Goal: Task Accomplishment & Management: Complete application form

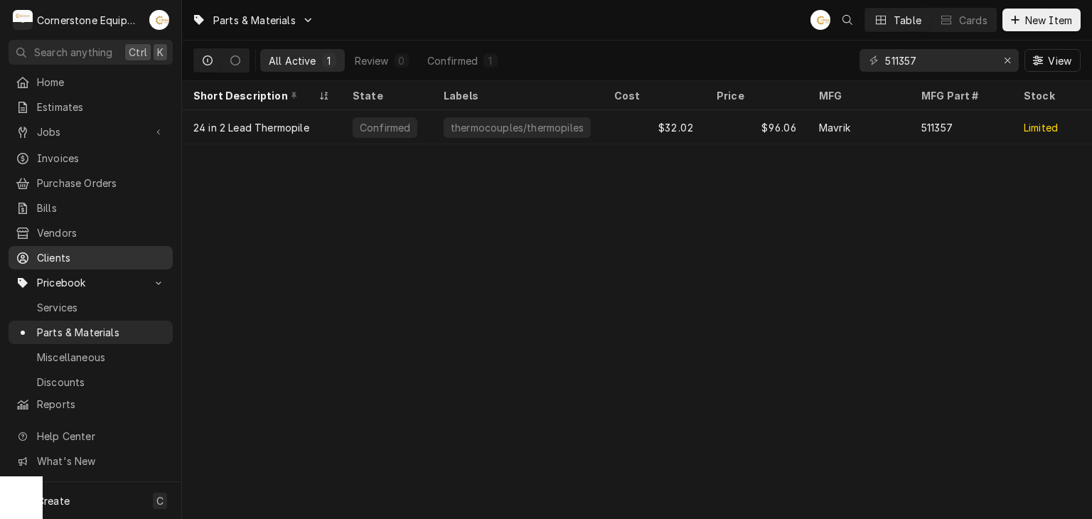
click at [134, 257] on div "Clients" at bounding box center [90, 258] width 158 height 18
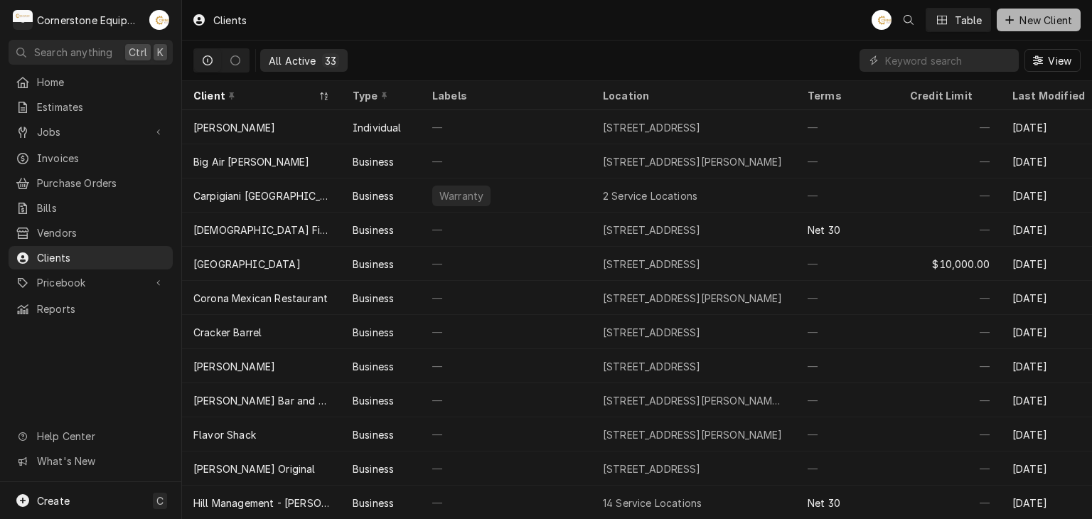
click at [1030, 28] on button "New Client" at bounding box center [1038, 20] width 84 height 23
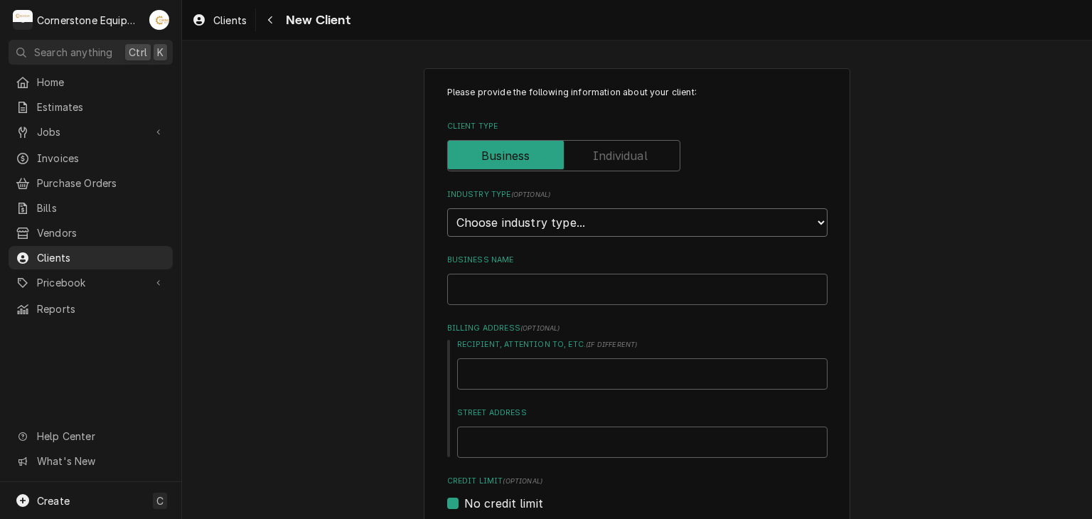
click at [654, 229] on select "Choose industry type... Residential Commercial Industrial Government" at bounding box center [637, 222] width 380 height 28
select select "2"
click at [447, 208] on select "Choose industry type... Residential Commercial Industrial Government" at bounding box center [637, 222] width 380 height 28
click at [594, 289] on input "Business Name" at bounding box center [637, 289] width 380 height 31
type textarea "x"
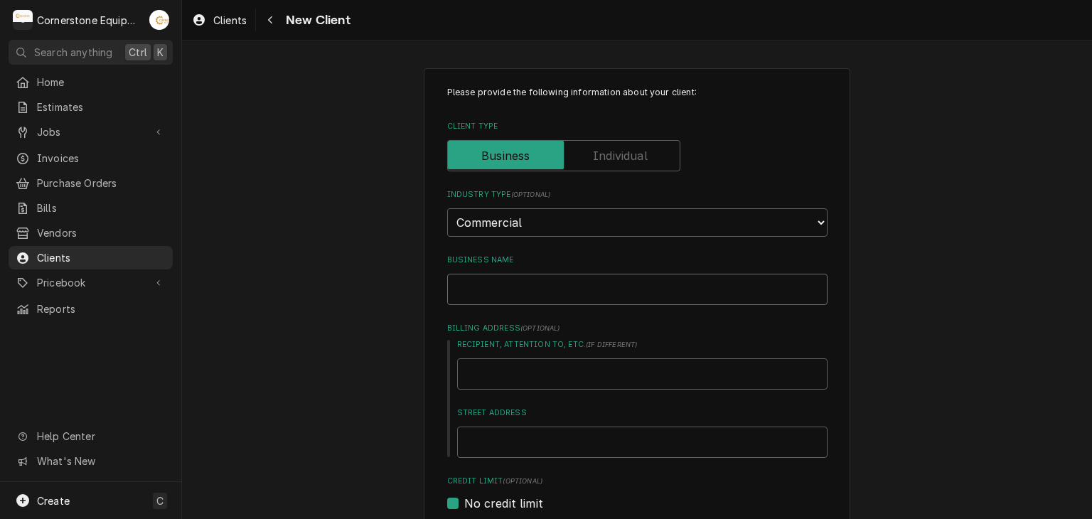
type input "C"
type textarea "x"
type input "Ch"
type textarea "x"
type input "Cha"
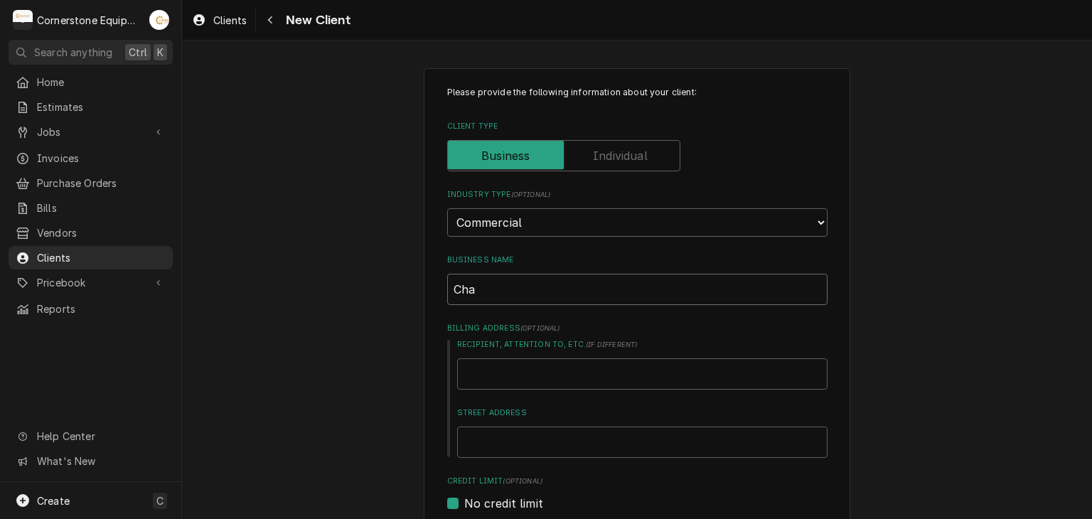
type textarea "x"
type input "Char"
type textarea "x"
type input "Char"
type textarea "x"
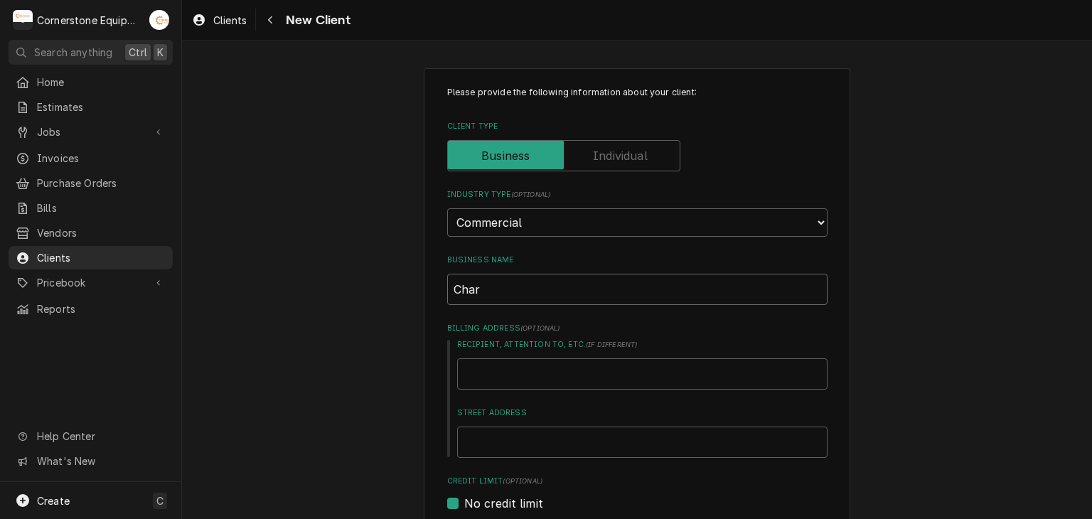
type input "Char G"
type textarea "x"
type input "Char Gi"
type textarea "x"
type input "Char Gir"
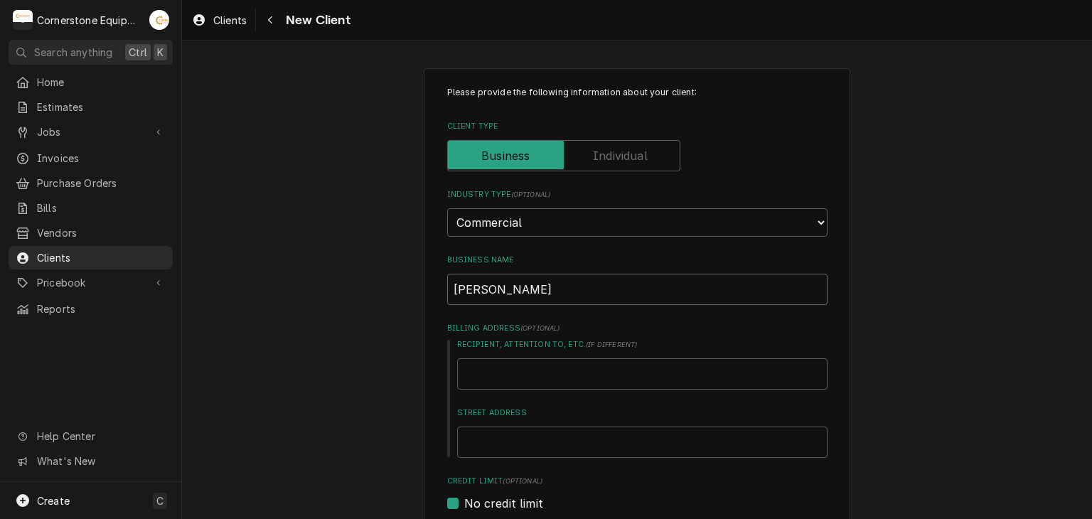
type textarea "x"
type input "Char Gi"
type textarea "x"
type input "Char G"
type textarea "x"
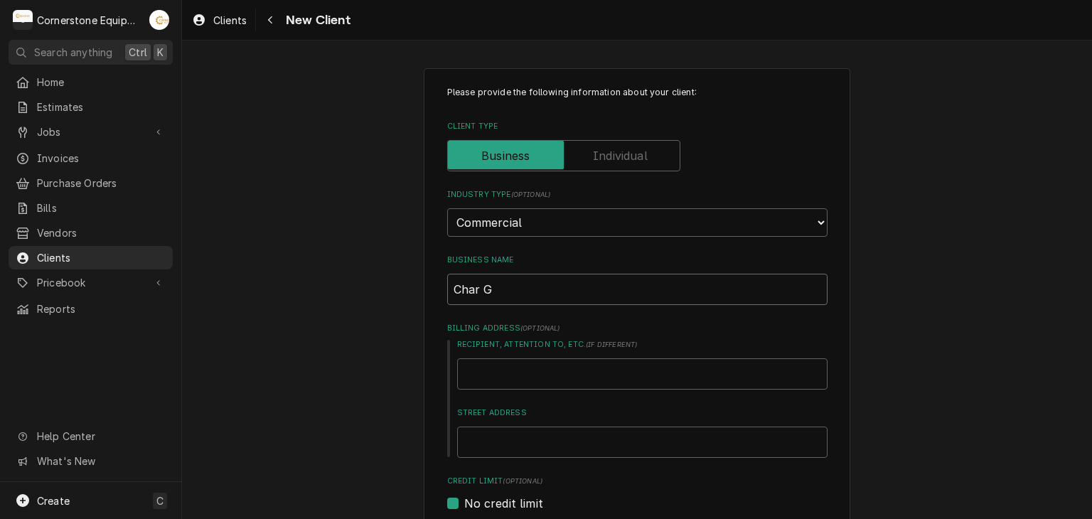
type input "Char Gr"
type textarea "x"
type input "Char Grl"
type textarea "x"
type input "Char Gr"
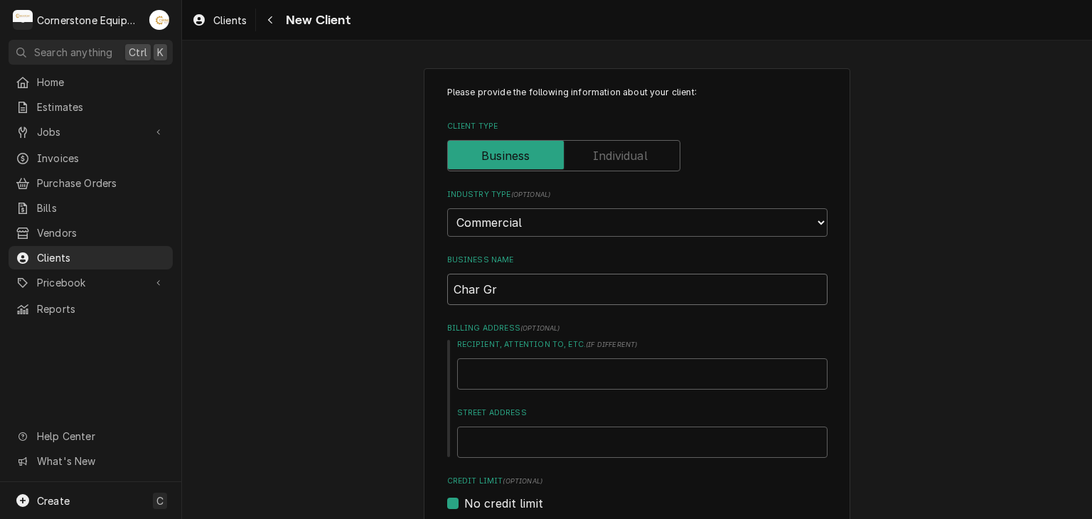
type textarea "x"
type input "Char Gri"
type textarea "x"
type input "Char Gril"
type textarea "x"
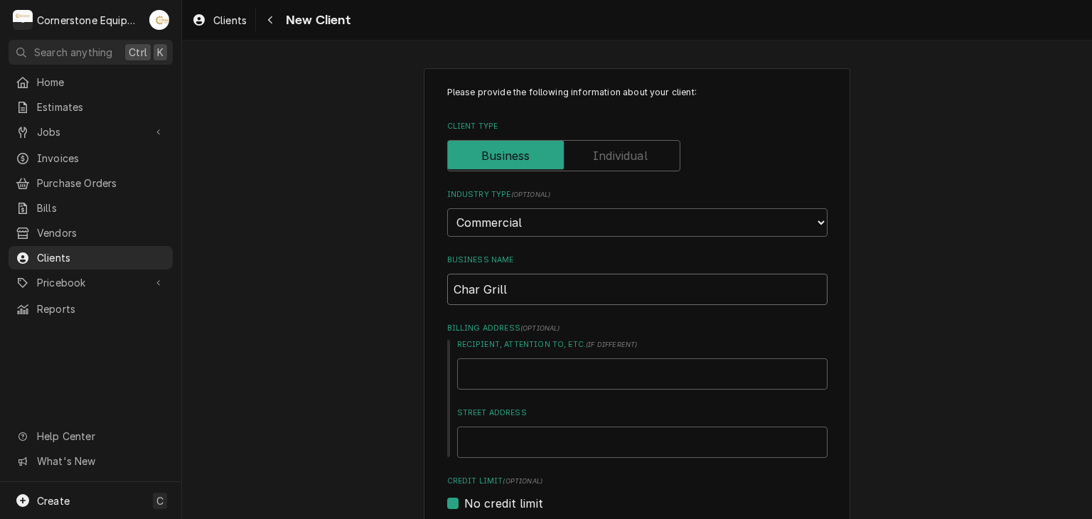
type input "Char Grill"
click at [549, 448] on input "Street Address" at bounding box center [642, 441] width 370 height 31
click at [324, 363] on div "Please provide the following information about your client: Client Type Industr…" at bounding box center [637, 522] width 910 height 934
click at [478, 442] on input "Street Address" at bounding box center [642, 441] width 370 height 31
type textarea "x"
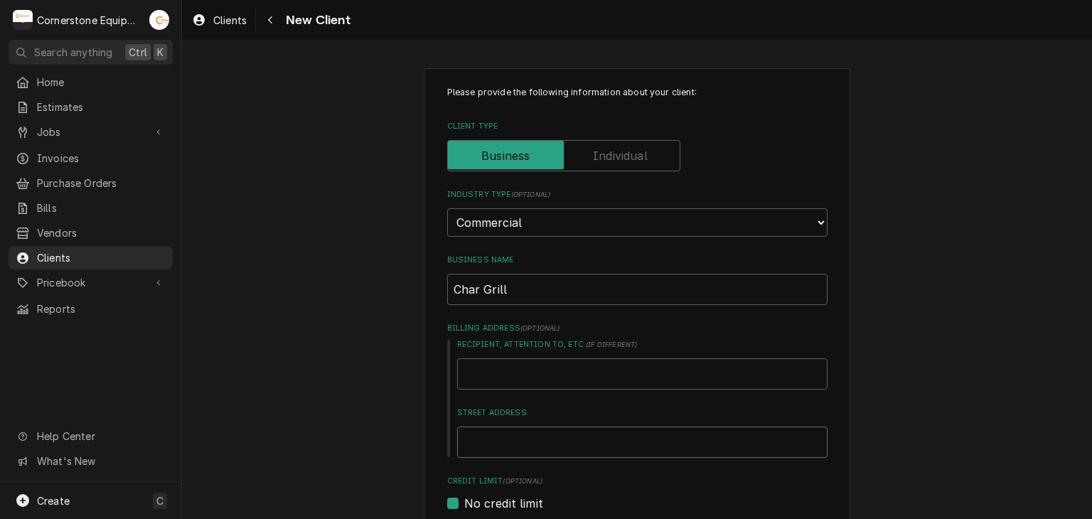
type input "1"
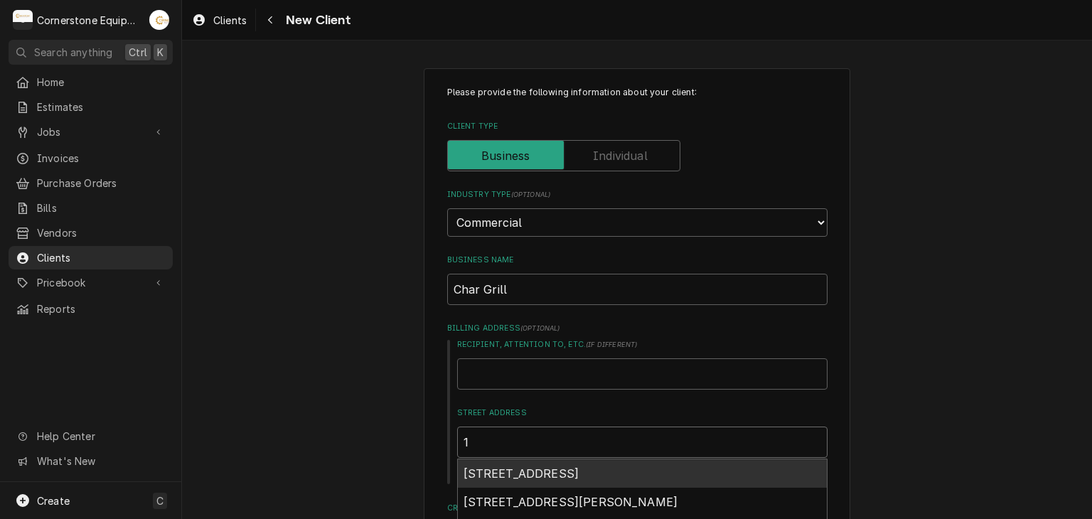
type textarea "x"
type input "13"
type textarea "x"
type input "136"
type textarea "x"
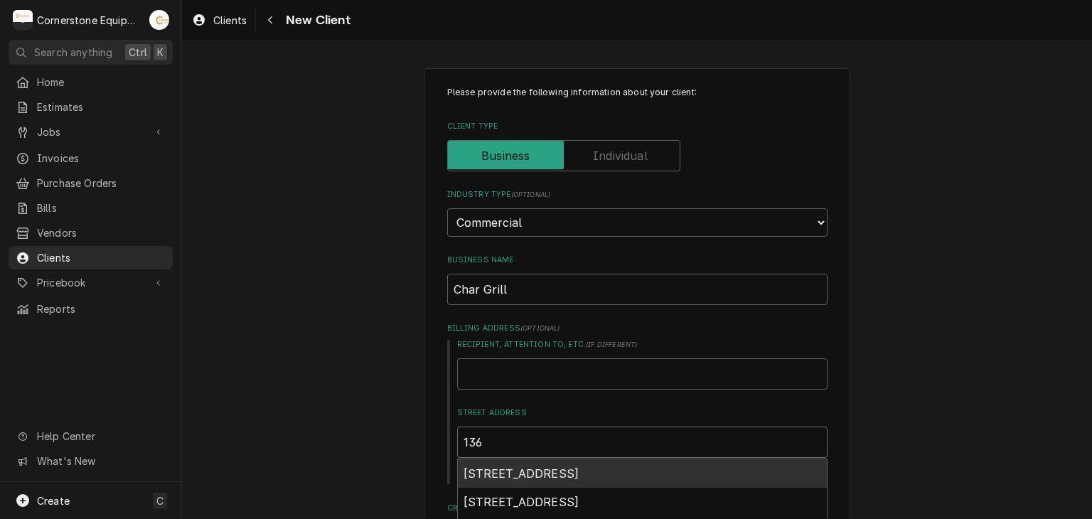
type input "1360"
type textarea "x"
type input "13600"
type textarea "x"
type input "13600"
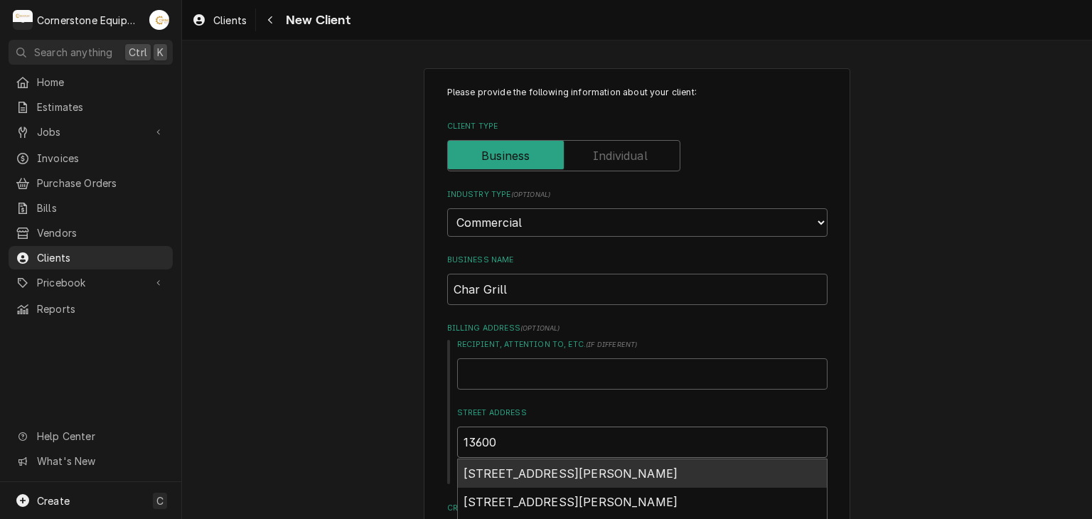
type textarea "x"
type input "13600 C"
type textarea "x"
type input "13600 Ca"
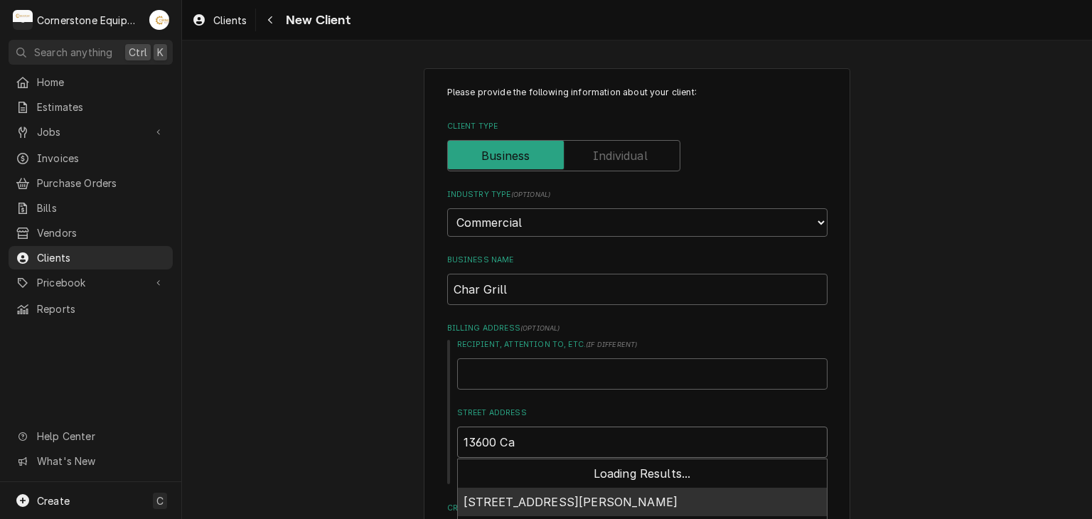
type textarea "x"
type input "13600 Cap"
type textarea "x"
type input "13600 Capt"
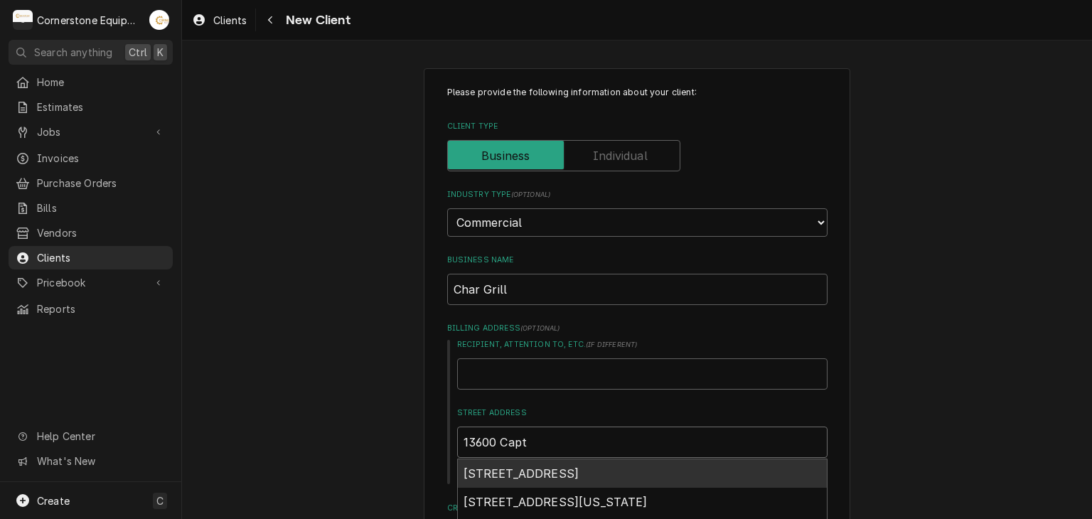
type textarea "x"
type input "13600 Capti"
type textarea "x"
type input "13600 Captia"
type textarea "x"
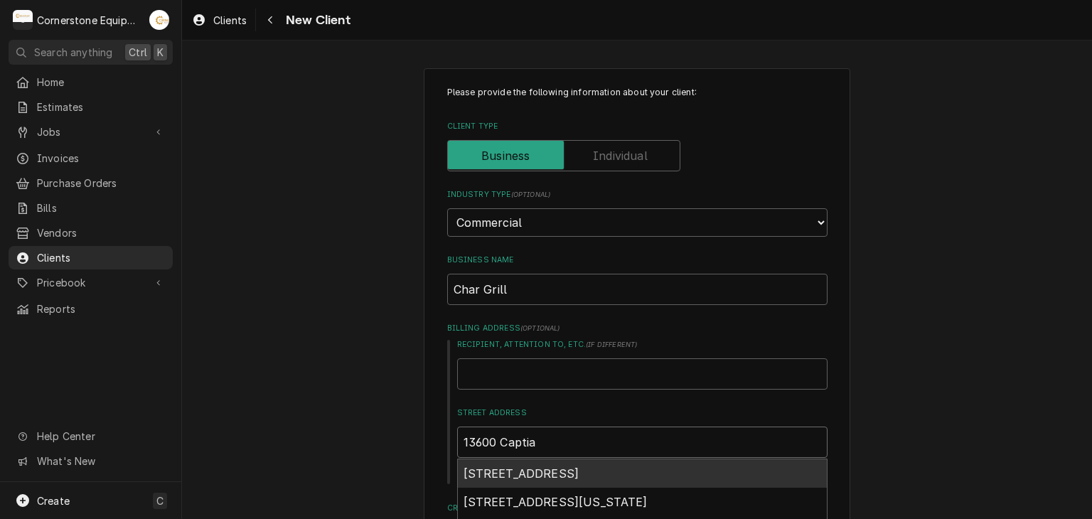
type input "13600 Captial"
type textarea "x"
type input "13600 Captial"
click at [802, 466] on div "13600 Capital Boulevard, Wake Forest, NC, USA" at bounding box center [642, 473] width 369 height 28
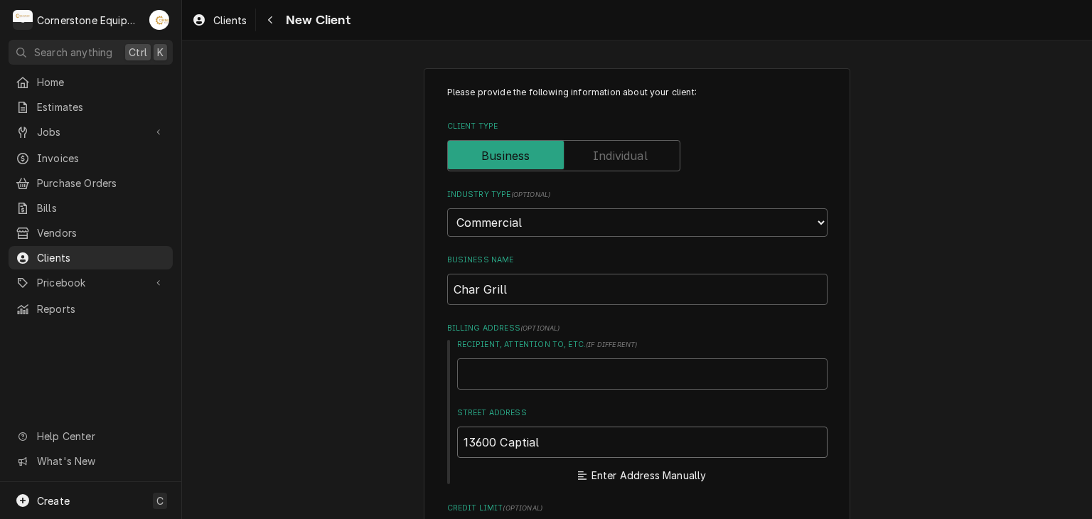
type textarea "x"
type input "13600 Capital Blvd"
click at [570, 442] on input "13600 Capital Blvd" at bounding box center [642, 441] width 370 height 31
type textarea "x"
type input "13600 Capital Blv"
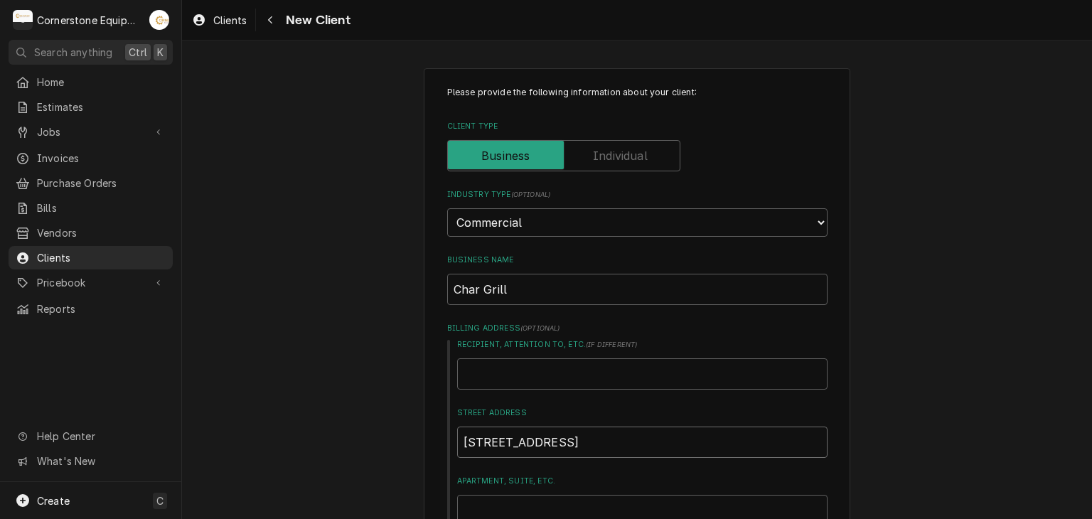
type textarea "x"
type input "13600 Capital Bl"
type textarea "x"
type input "13600 Capital B"
type textarea "x"
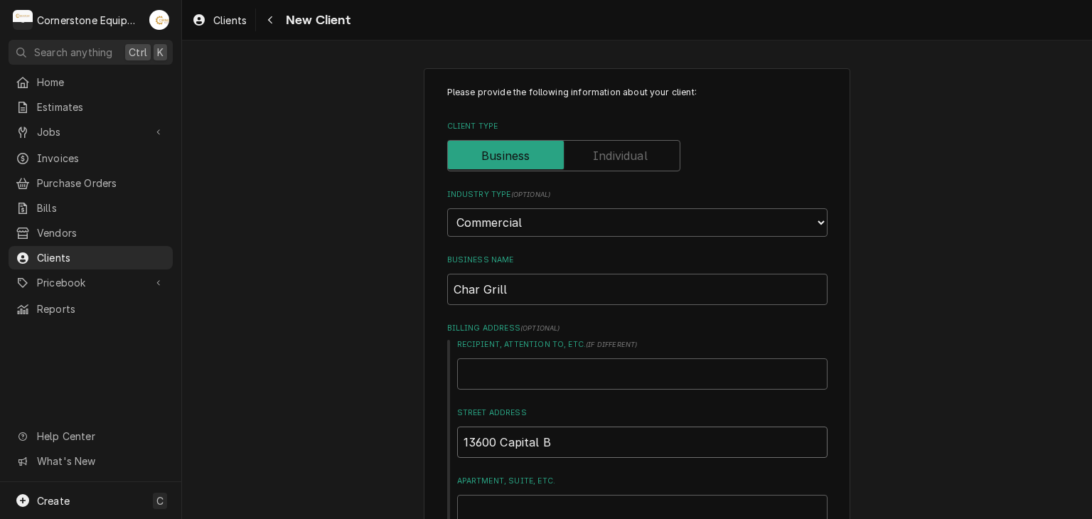
type input "13600 Capital"
type textarea "x"
type input "13600 Capital"
type textarea "x"
type input "13600 Capita"
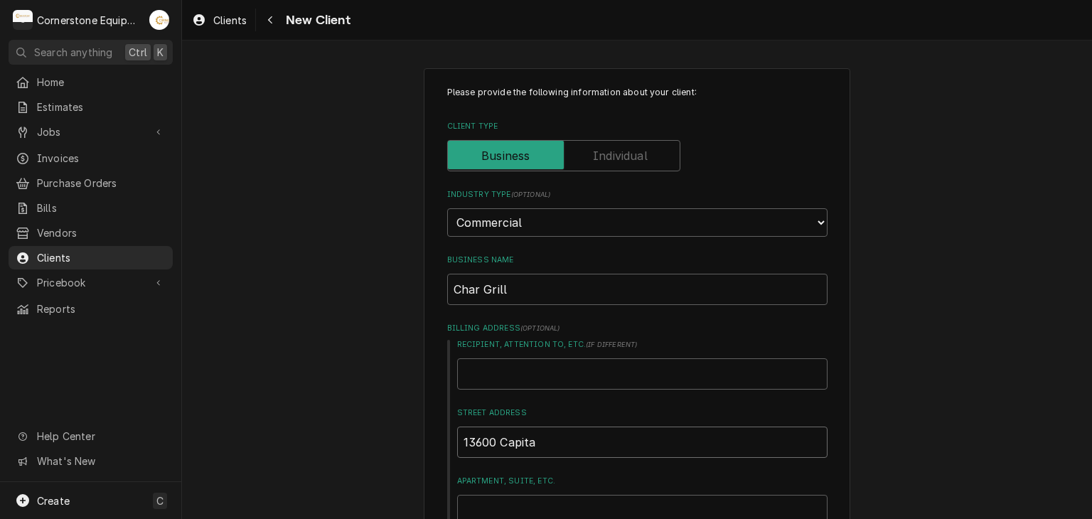
type textarea "x"
type input "13600 Capit"
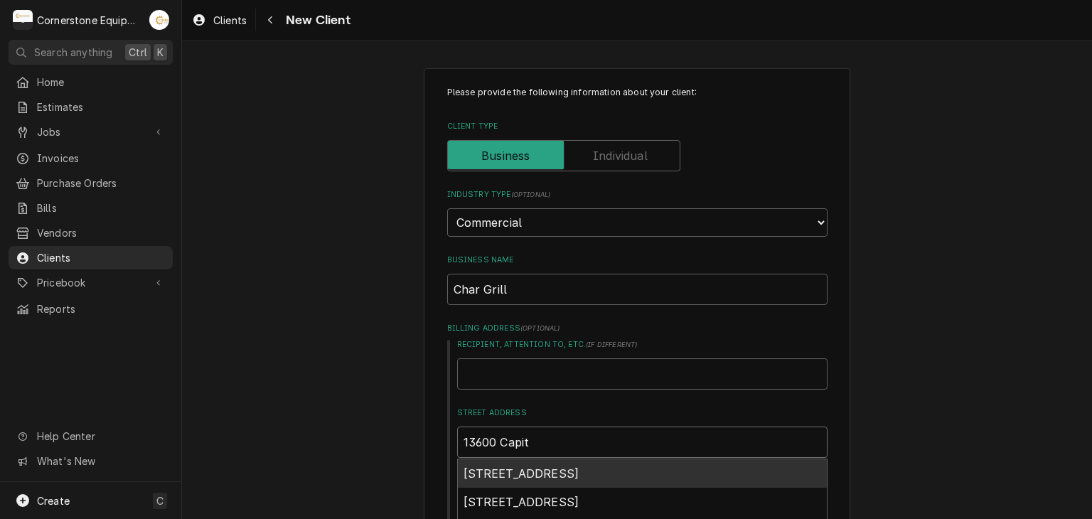
type textarea "x"
type input "13600 Capi"
type textarea "x"
type input "13600 Cap"
type textarea "x"
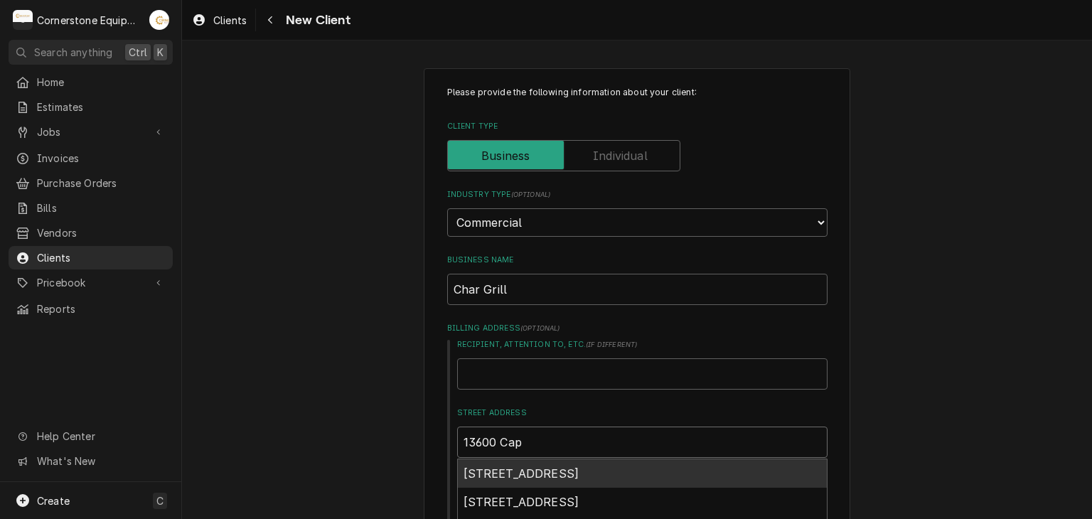
type input "13600 Ca"
type textarea "x"
type input "13600 C"
type textarea "x"
type input "13600"
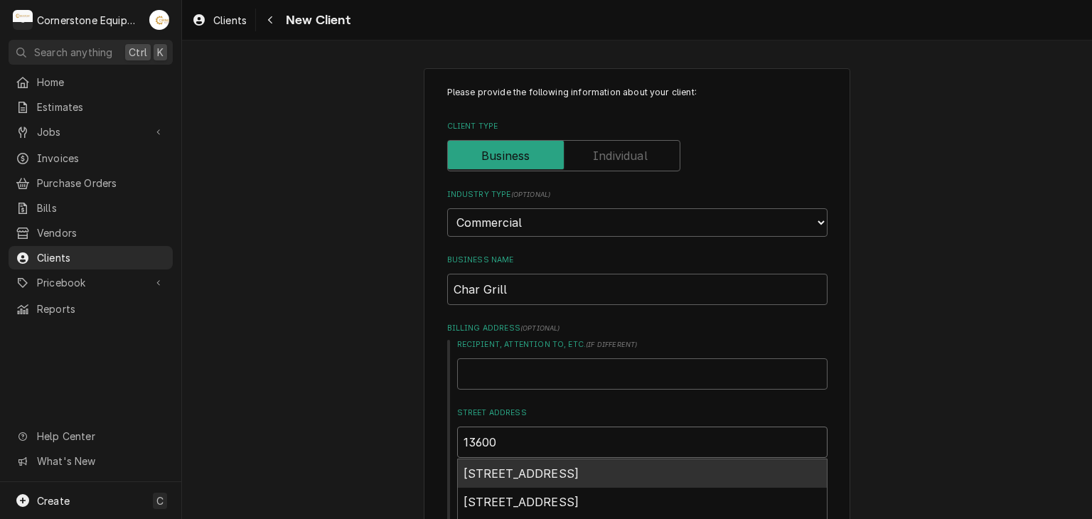
type textarea "x"
type input "13600"
type textarea "x"
type input "1360"
type textarea "x"
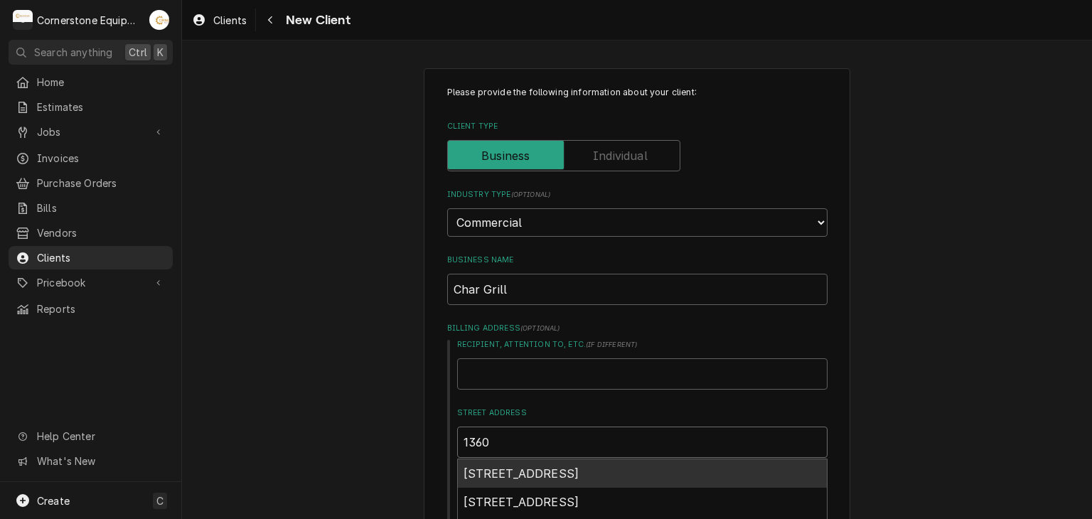
type input "136"
type textarea "x"
type input "13"
type textarea "x"
type input "1"
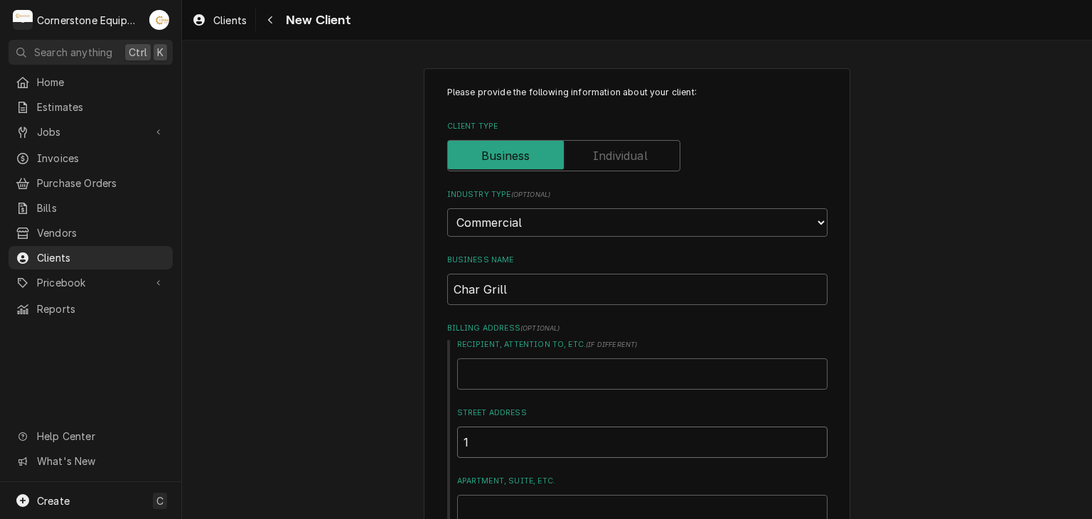
type textarea "x"
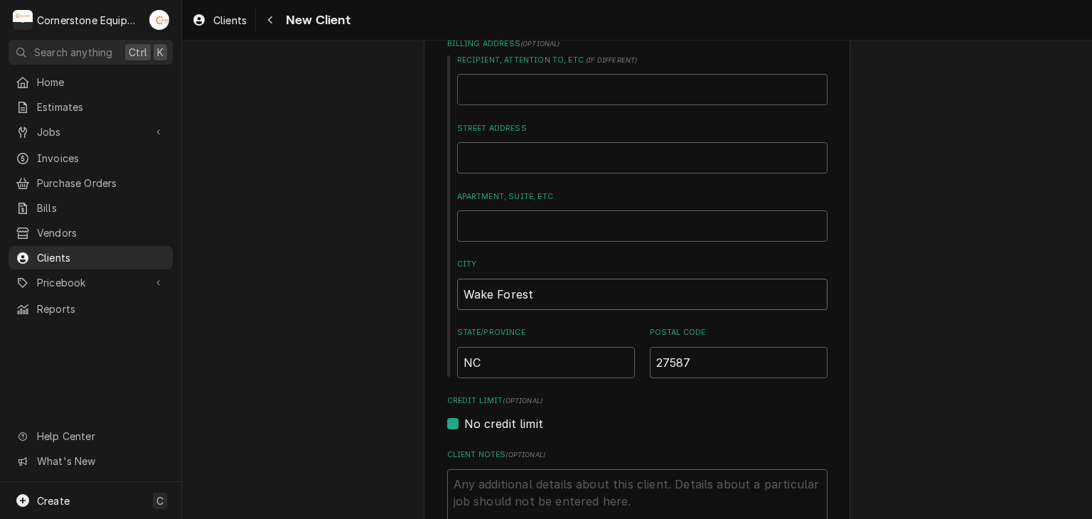
drag, startPoint x: 576, startPoint y: 300, endPoint x: 428, endPoint y: 294, distance: 148.6
click at [427, 294] on div "Please provide the following information about your client: Client Type Industr…" at bounding box center [637, 340] width 426 height 1113
type textarea "x"
type input "W"
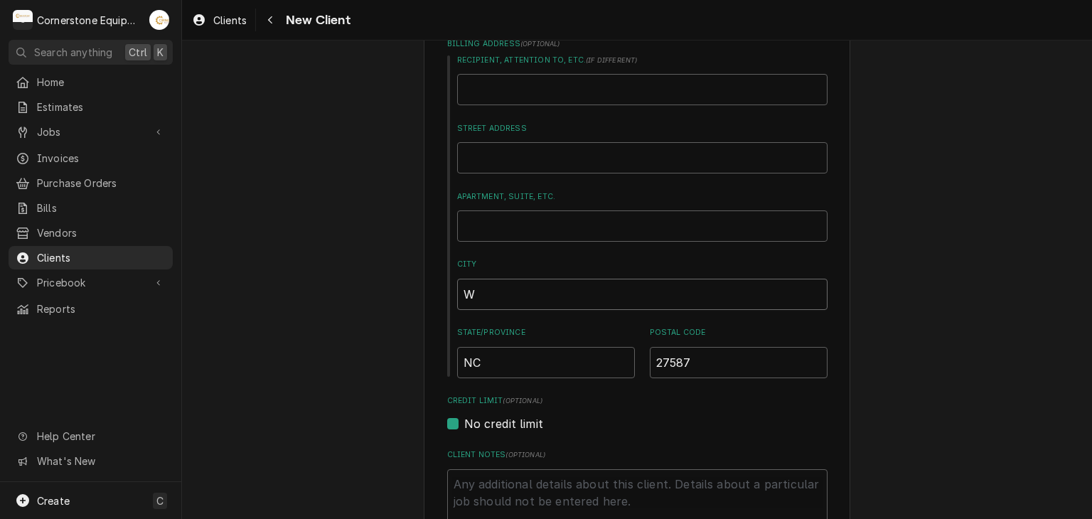
type textarea "x"
type input "Wa"
type textarea "x"
type input "Wak"
type textarea "x"
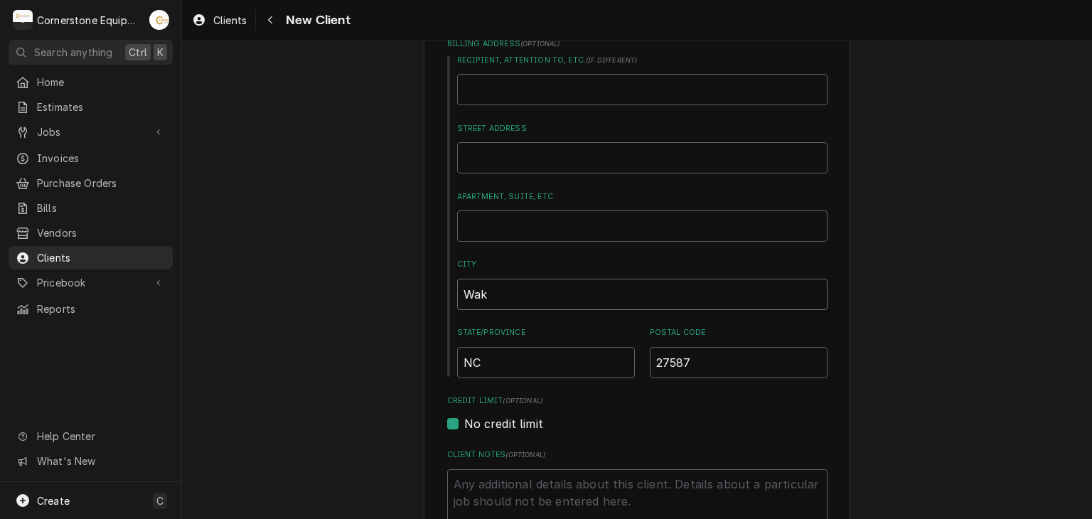
type input "Wake"
type textarea "x"
type input "Wake"
type textarea "x"
type input "Wake F"
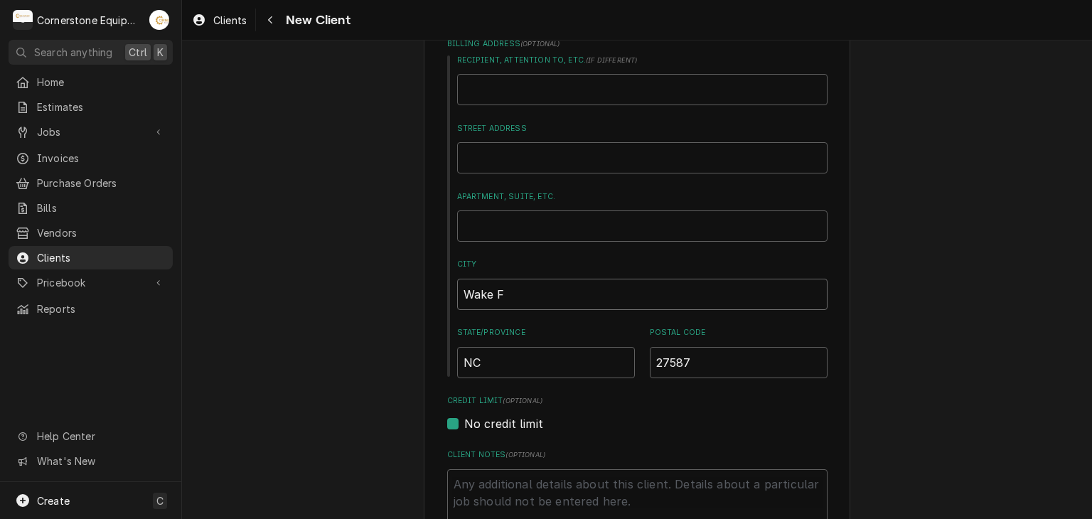
type textarea "x"
type input "Wake Fo"
type textarea "x"
type input "Wake For"
type textarea "x"
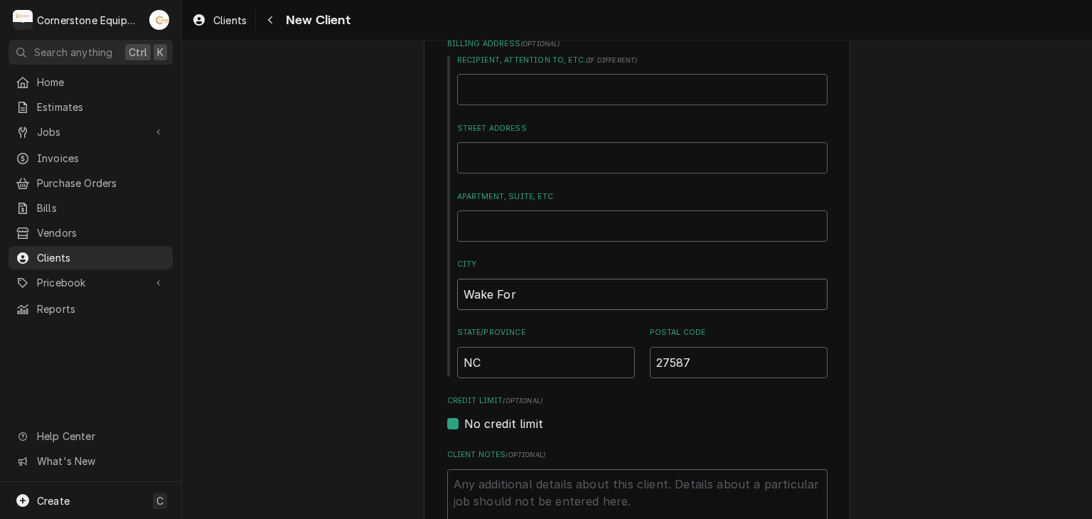
type input "Wake Fore"
type textarea "x"
type input "Wake Fores"
type textarea "x"
type input "Wake Forest"
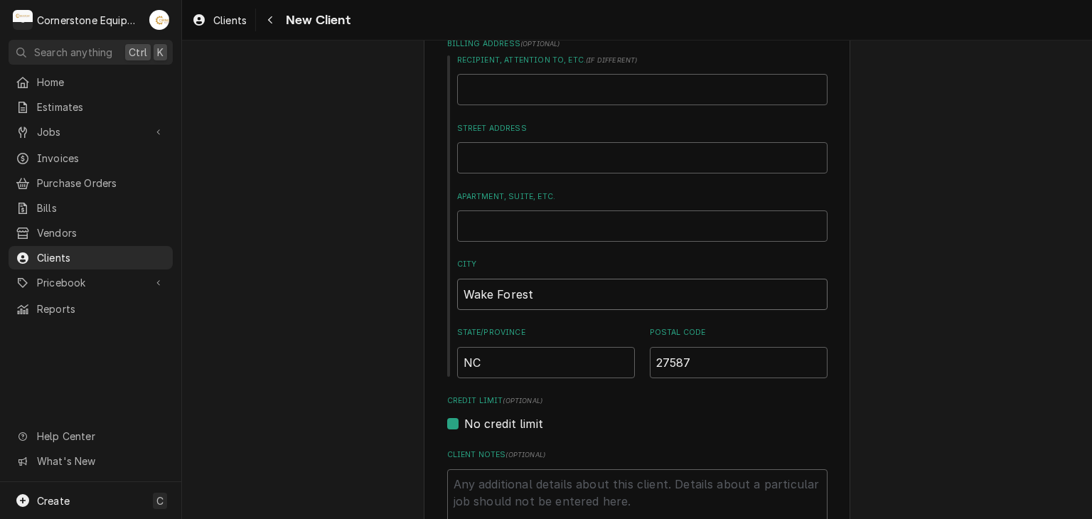
scroll to position [569, 0]
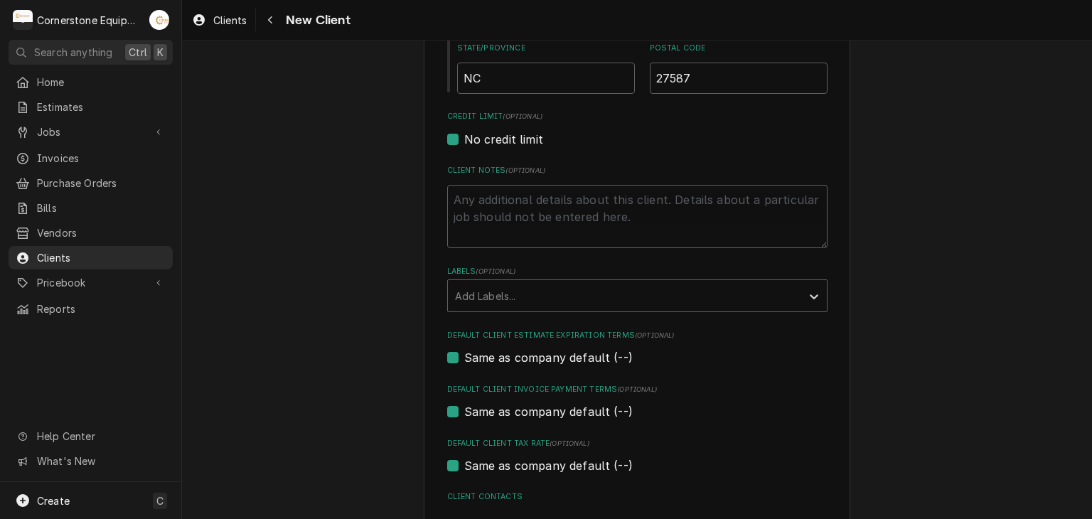
click at [520, 122] on div "Credit Limit (optional) No credit limit" at bounding box center [637, 129] width 380 height 36
click at [517, 128] on div "Credit Limit (optional) No credit limit" at bounding box center [637, 129] width 380 height 36
click at [517, 136] on label "No credit limit" at bounding box center [503, 139] width 79 height 17
click at [517, 136] on input "No credit limit" at bounding box center [654, 146] width 380 height 31
checkbox input "false"
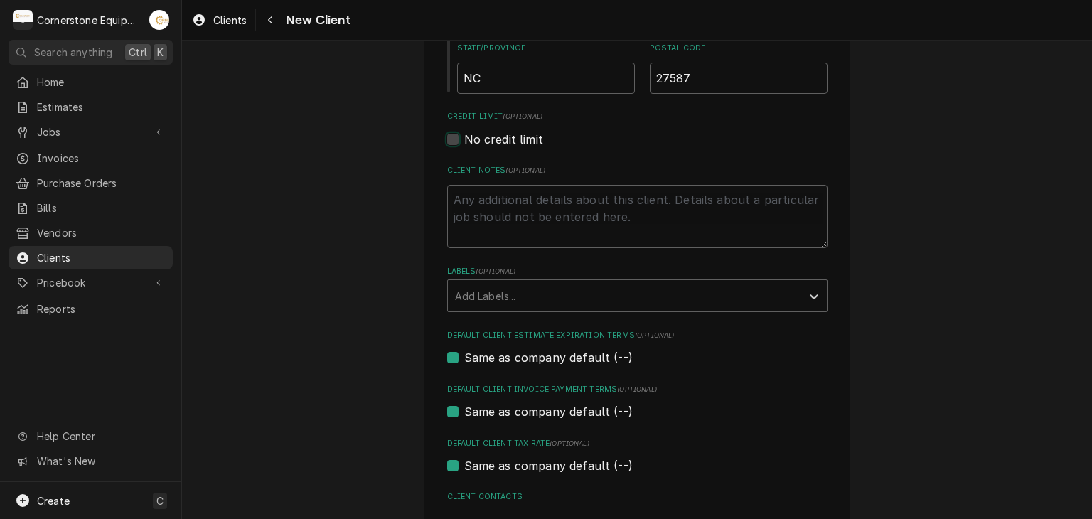
type textarea "x"
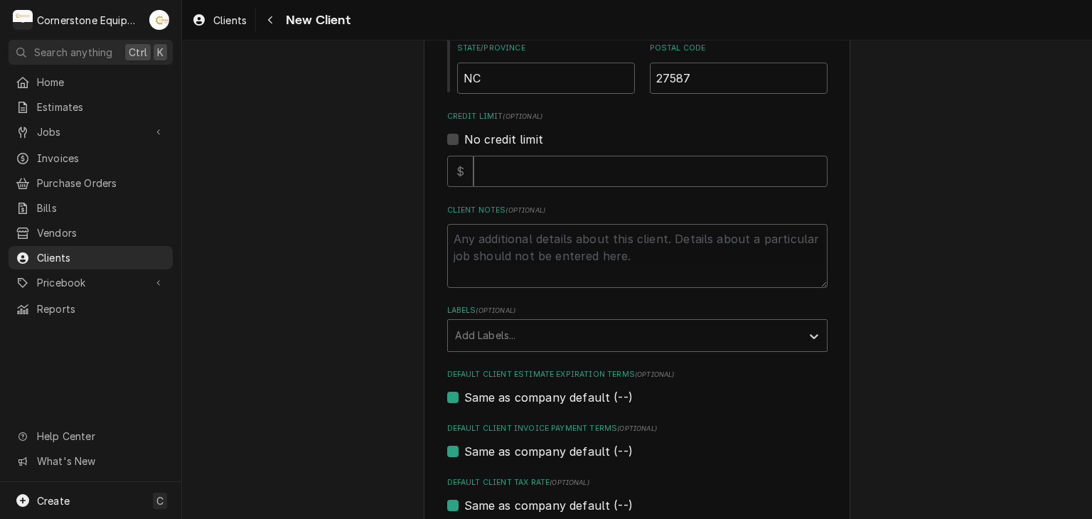
click at [493, 134] on label "No credit limit" at bounding box center [503, 139] width 79 height 17
click at [493, 134] on input "No credit limit" at bounding box center [654, 146] width 380 height 31
checkbox input "true"
type textarea "x"
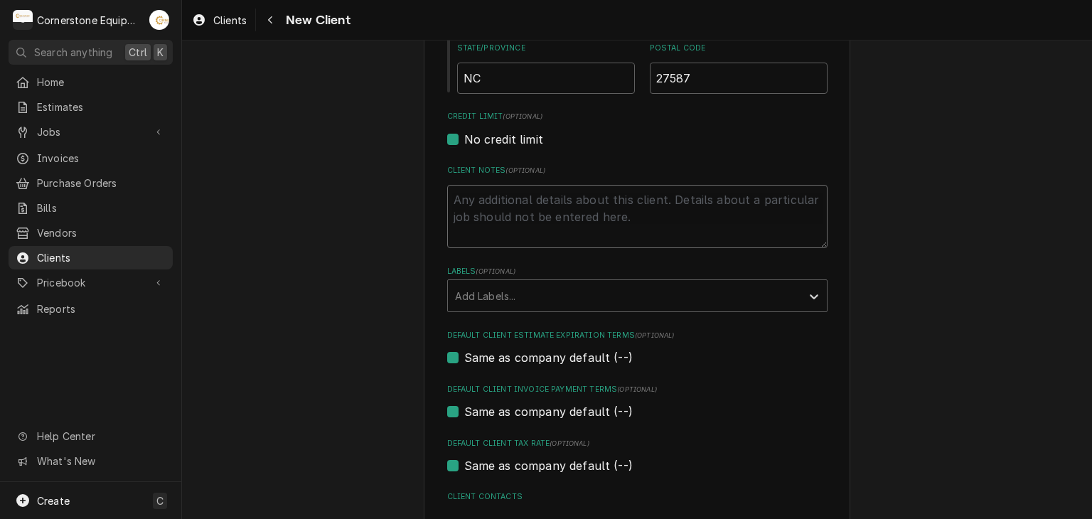
click at [497, 203] on textarea "Client Notes ( optional )" at bounding box center [637, 217] width 380 height 64
click at [496, 136] on label "No credit limit" at bounding box center [503, 139] width 79 height 17
click at [496, 136] on input "No credit limit" at bounding box center [654, 146] width 380 height 31
checkbox input "false"
type textarea "x"
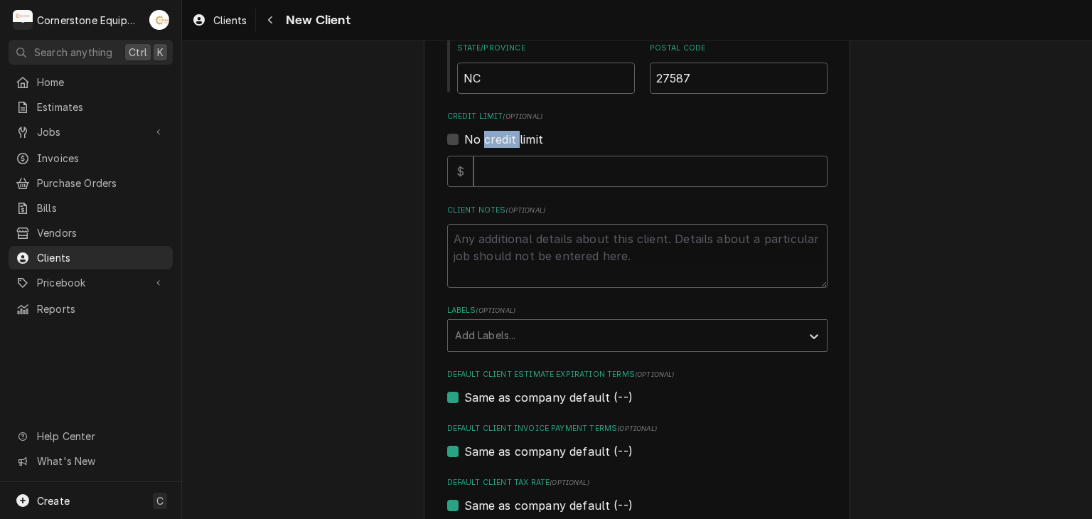
click at [496, 136] on label "No credit limit" at bounding box center [503, 139] width 79 height 17
click at [496, 136] on input "No credit limit" at bounding box center [654, 146] width 380 height 31
checkbox input "true"
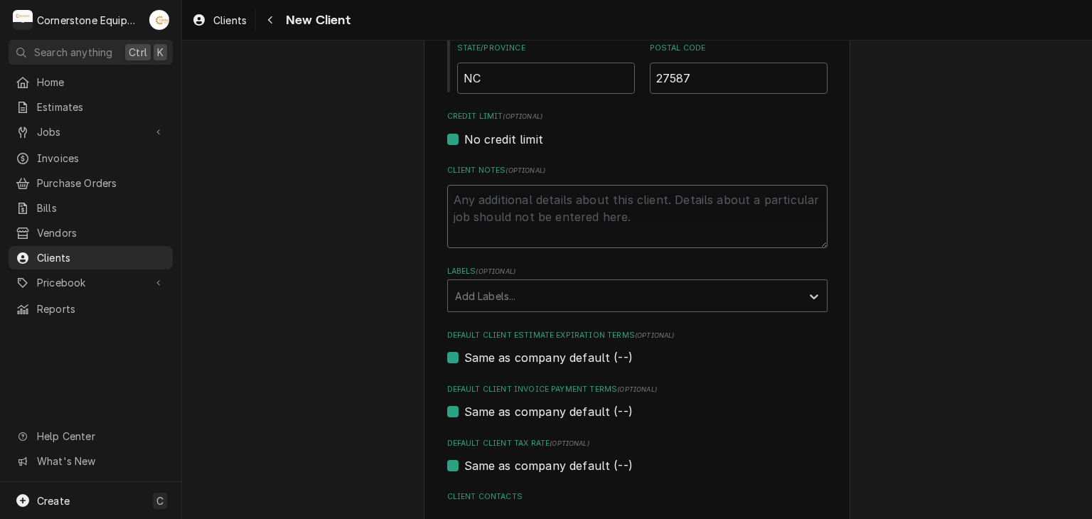
click at [475, 204] on textarea "Client Notes ( optional )" at bounding box center [637, 217] width 380 height 64
type textarea "x"
type textarea "C"
type textarea "x"
type textarea "CO"
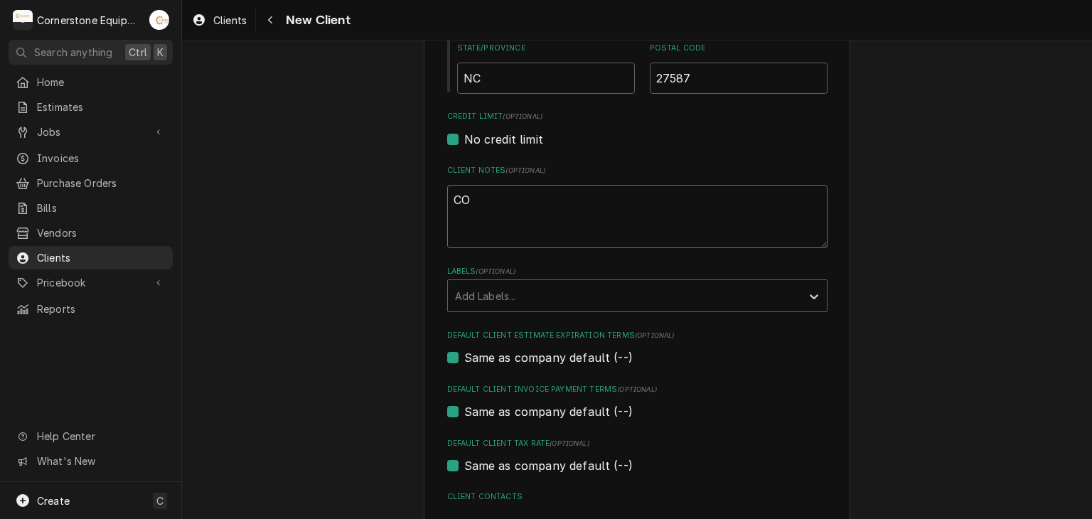
type textarea "x"
type textarea "COD"
click at [361, 120] on div "Please provide the following information about your client: Client Type Industr…" at bounding box center [637, 56] width 910 height 1138
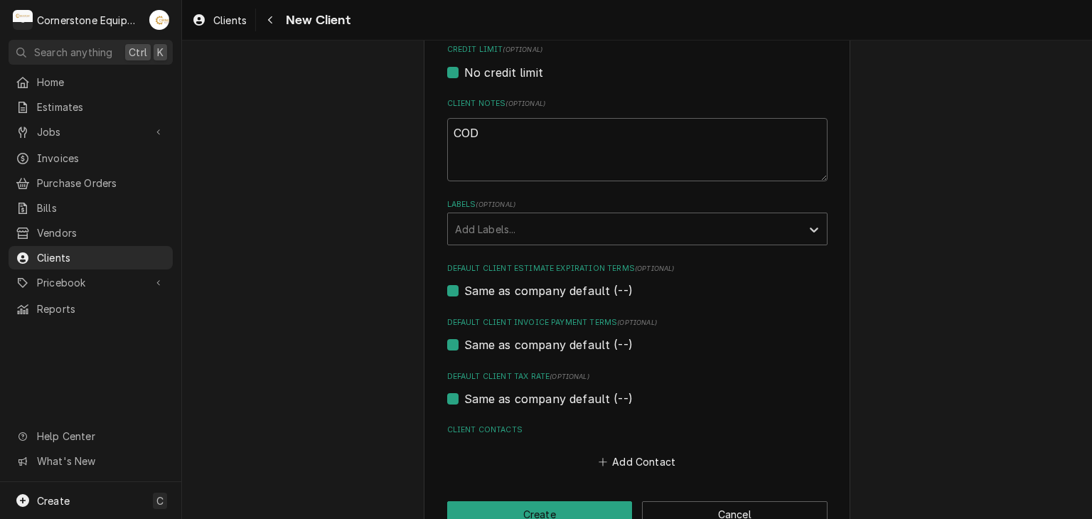
scroll to position [673, 0]
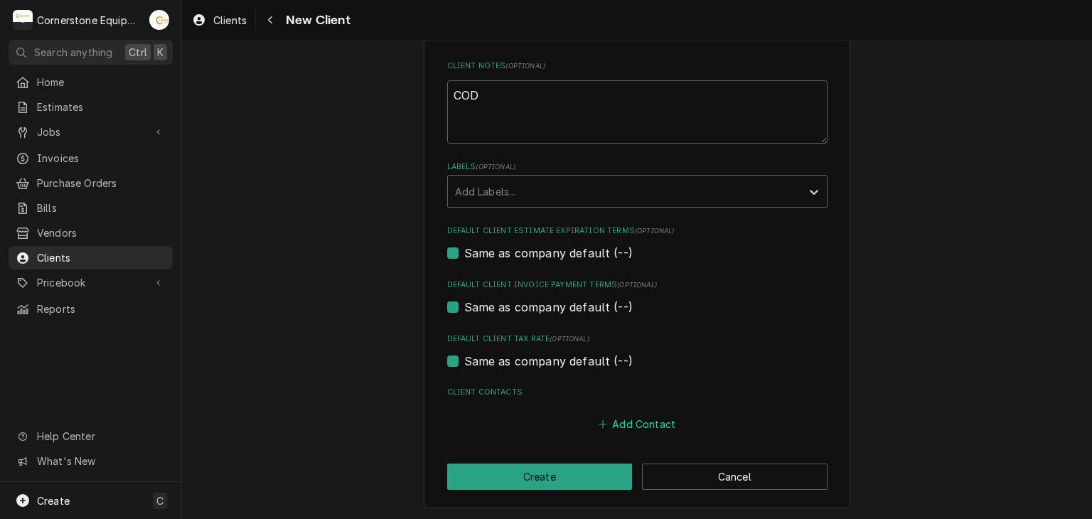
click at [628, 426] on button "Add Contact" at bounding box center [637, 424] width 82 height 20
type textarea "x"
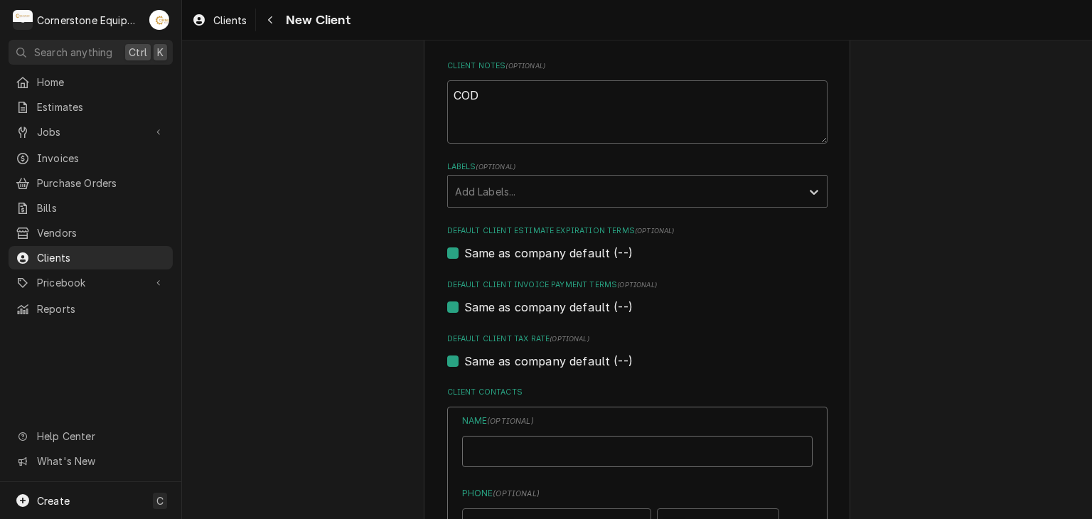
click at [614, 439] on input "Business Name" at bounding box center [637, 451] width 350 height 31
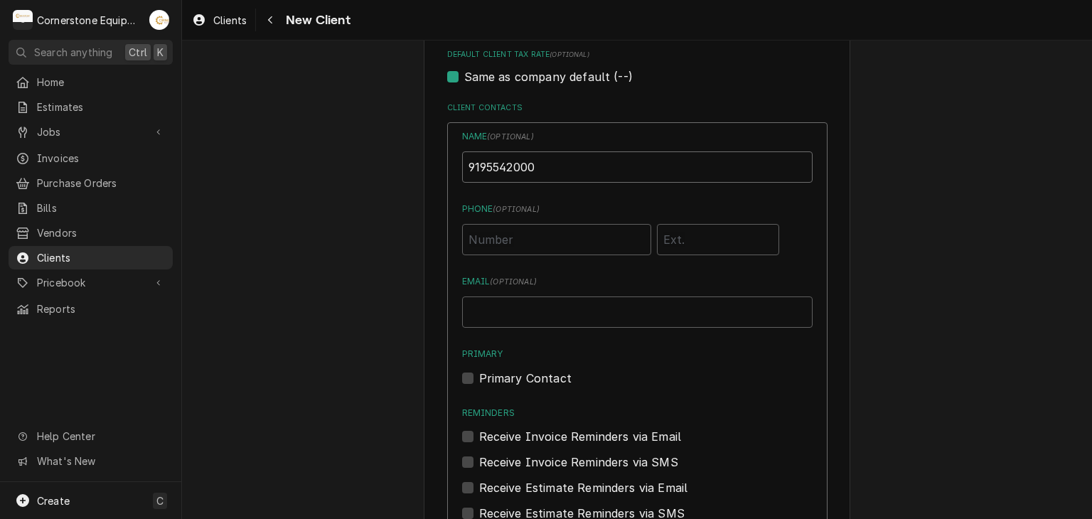
drag, startPoint x: 551, startPoint y: 166, endPoint x: 493, endPoint y: 160, distance: 58.6
click at [454, 169] on div "Name ( optional ) 9195542000 Phone ( optional ) Email ( optional ) Primary Prim…" at bounding box center [637, 370] width 380 height 496
type input "9195542000"
click at [475, 232] on input "Phone ( optional )" at bounding box center [556, 239] width 189 height 31
paste input "(919) 554-2000"
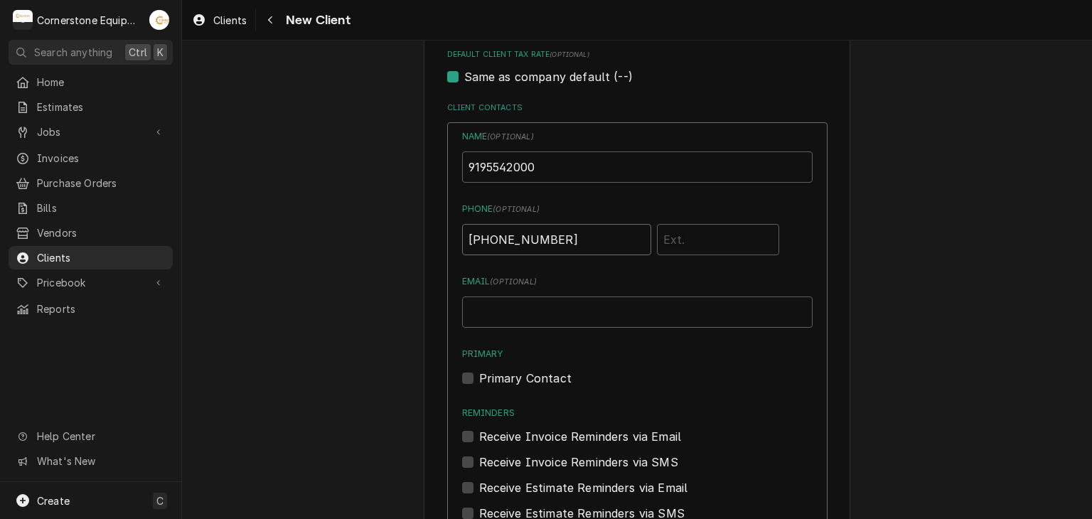
type input "(919) 554-2000"
click at [567, 148] on div "Name ( optional ) 9195542000" at bounding box center [637, 156] width 350 height 53
drag, startPoint x: 556, startPoint y: 172, endPoint x: 388, endPoint y: 163, distance: 168.7
type input "Store Number"
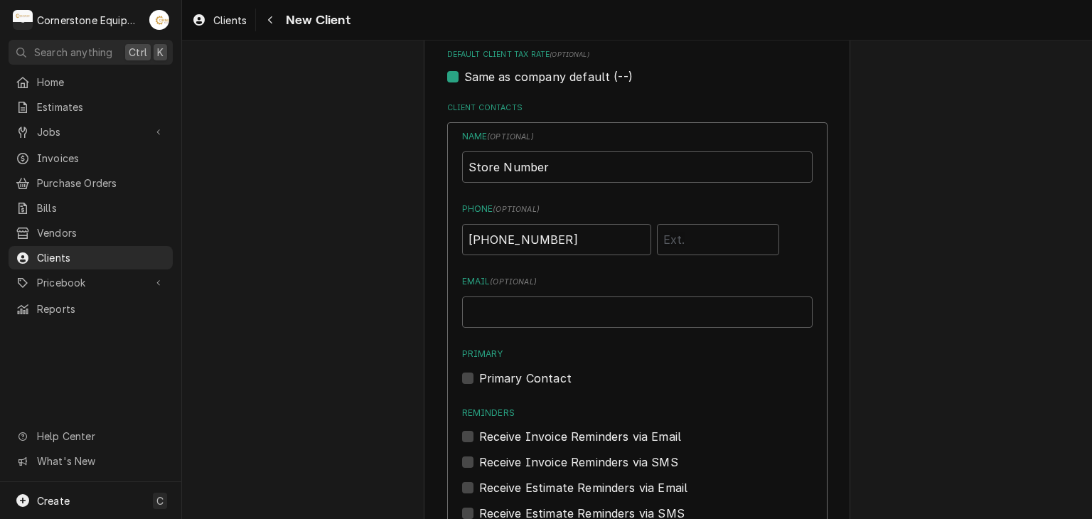
click at [479, 373] on label "Primary Contact" at bounding box center [525, 378] width 92 height 17
click at [479, 373] on input "Primary" at bounding box center [654, 385] width 350 height 31
checkbox input "true"
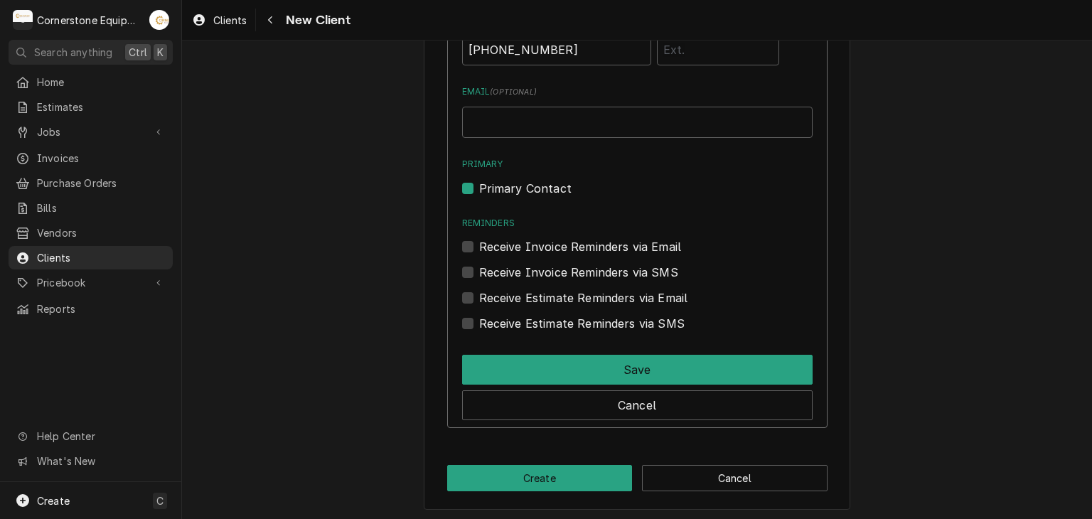
click at [529, 270] on label "Receive Invoice Reminders via SMS" at bounding box center [578, 272] width 199 height 17
click at [529, 270] on input "Contact Edit Form" at bounding box center [654, 279] width 350 height 31
click at [517, 271] on label "Receive Invoice Reminders via SMS" at bounding box center [578, 272] width 199 height 17
click at [517, 271] on input "Contact Edit Form" at bounding box center [654, 279] width 350 height 31
checkbox input "false"
